Goal: Navigation & Orientation: Find specific page/section

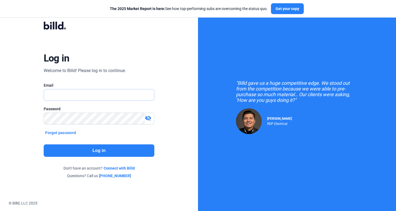
type input "[PERSON_NAME][EMAIL_ADDRESS][DOMAIN_NAME]"
click at [80, 152] on button "Log in" at bounding box center [99, 150] width 111 height 12
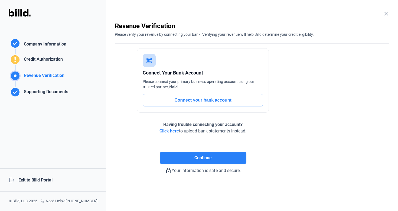
click at [38, 181] on div "logout Exit to Billd Portal" at bounding box center [53, 180] width 106 height 23
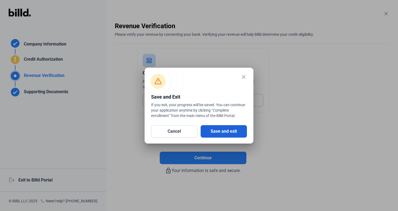
click at [240, 134] on button "Save and exit" at bounding box center [224, 131] width 46 height 12
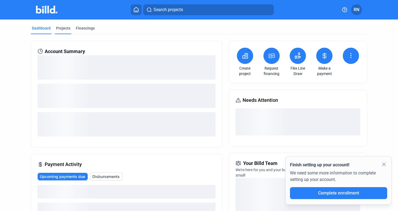
click at [63, 28] on div "Projects" at bounding box center [63, 27] width 14 height 5
